Goal: Submit feedback/report problem: Submit feedback/report problem

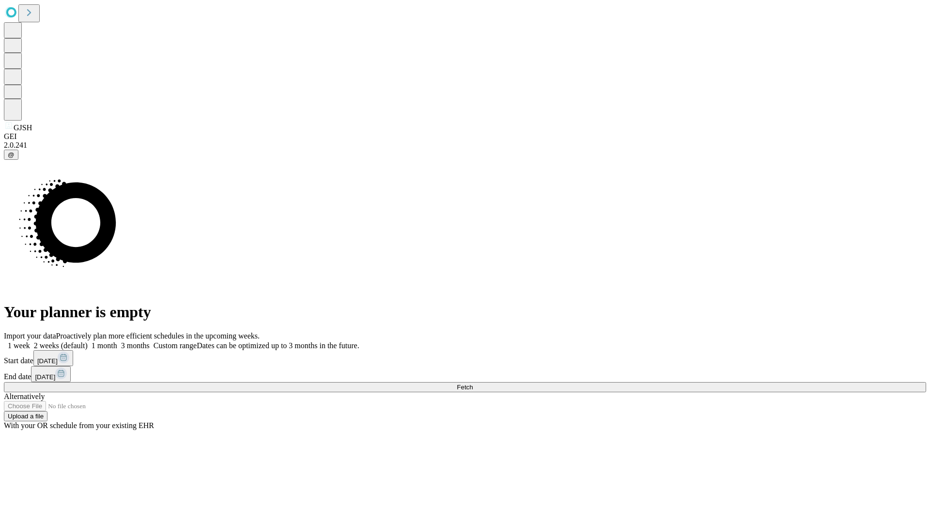
click at [473, 384] on span "Fetch" at bounding box center [465, 387] width 16 height 7
